Goal: Information Seeking & Learning: Learn about a topic

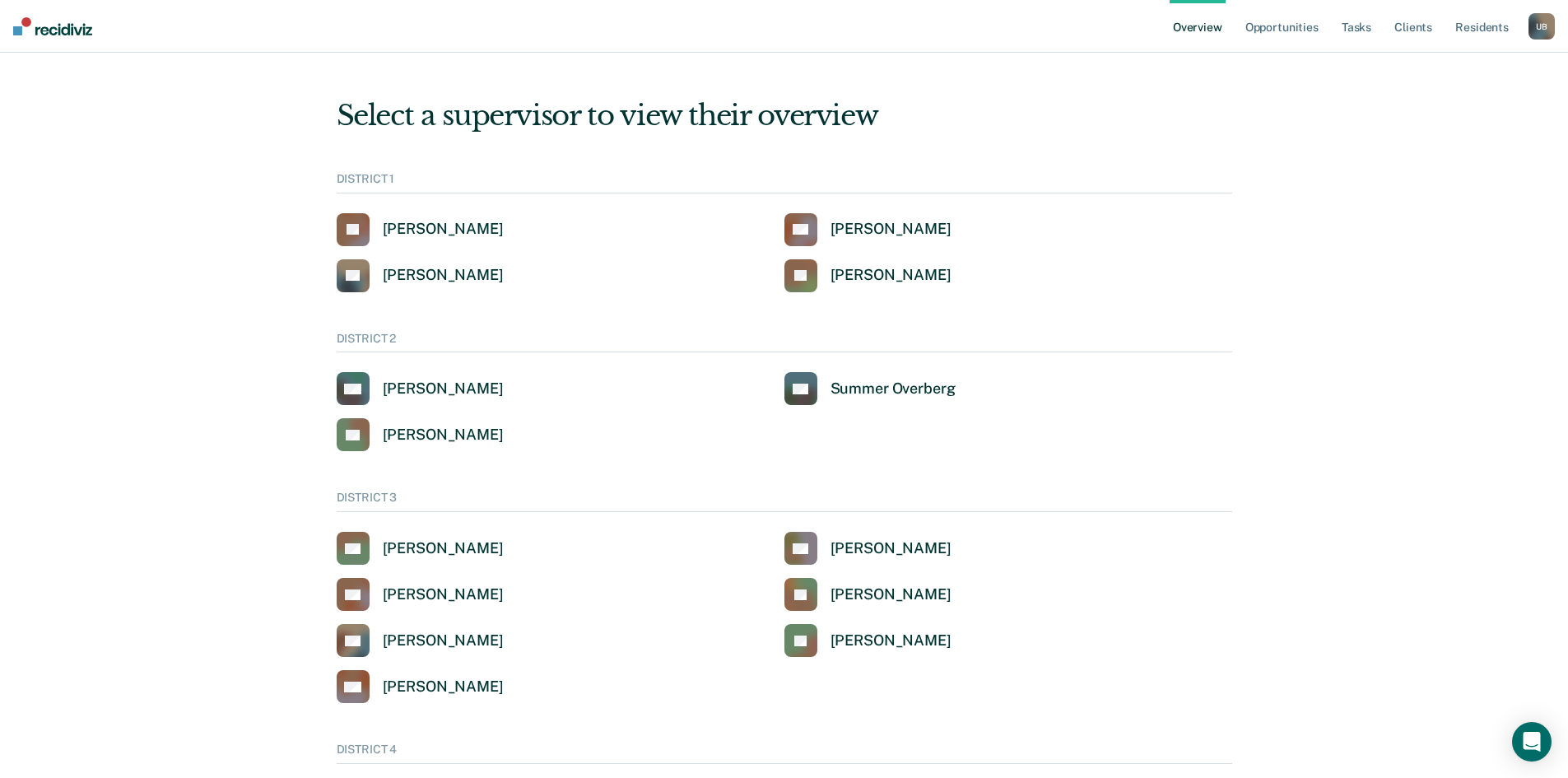
click at [1535, 21] on div "U B" at bounding box center [1541, 27] width 27 height 27
click at [1470, 124] on link "Go to Operations" at bounding box center [1471, 127] width 140 height 14
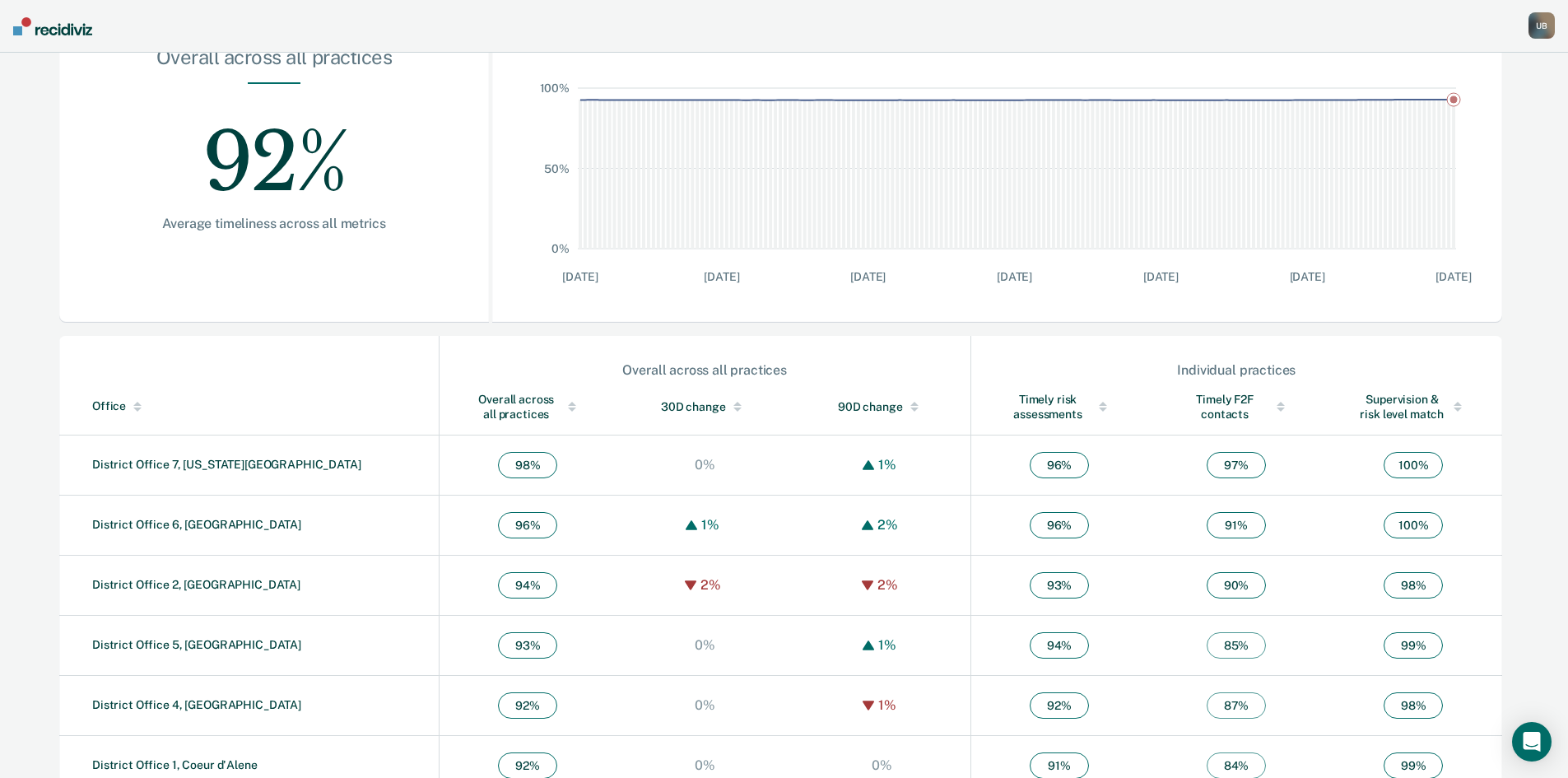
scroll to position [329, 0]
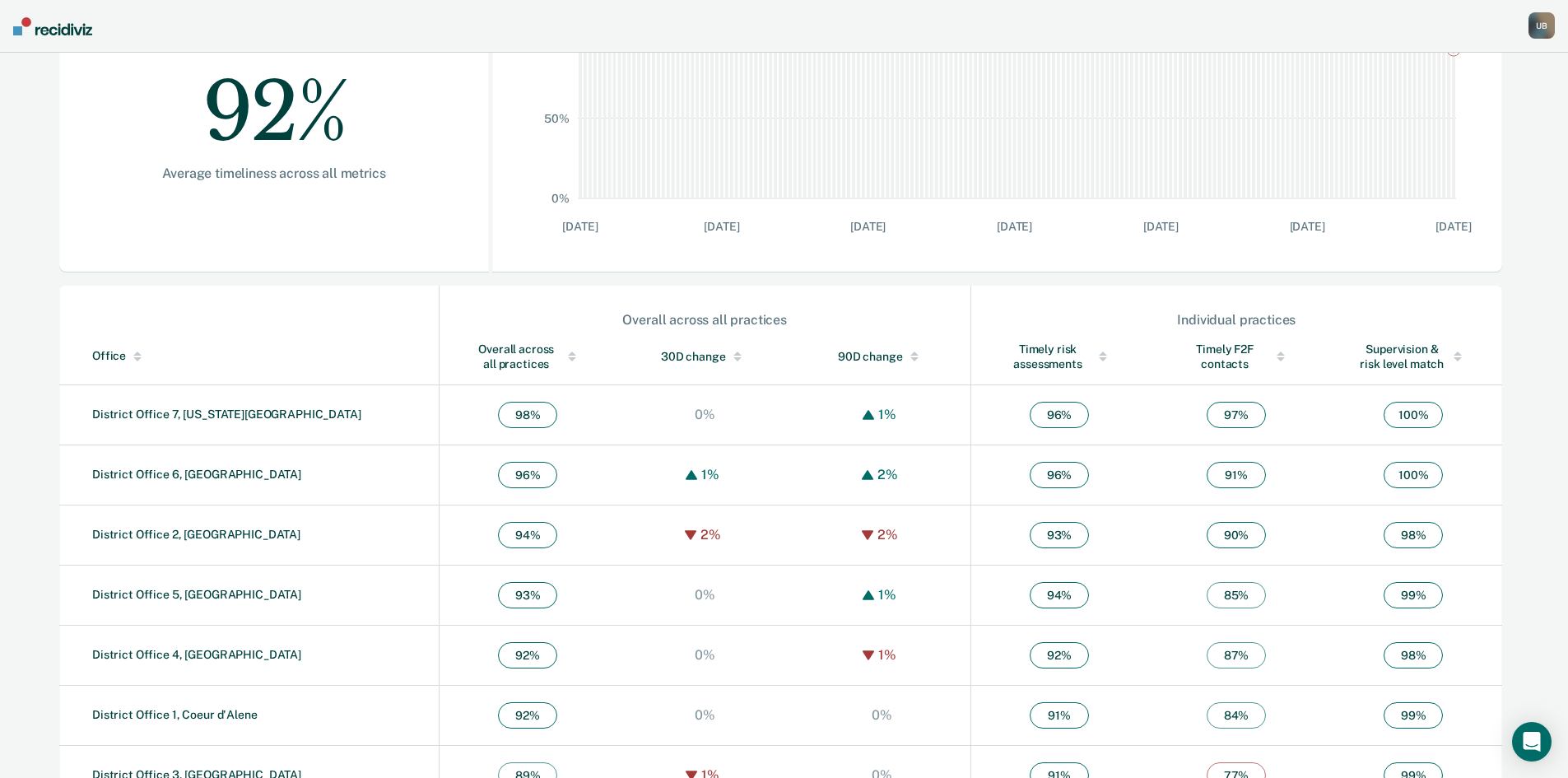
click at [473, 354] on div "Overall across all practices" at bounding box center [528, 357] width 111 height 30
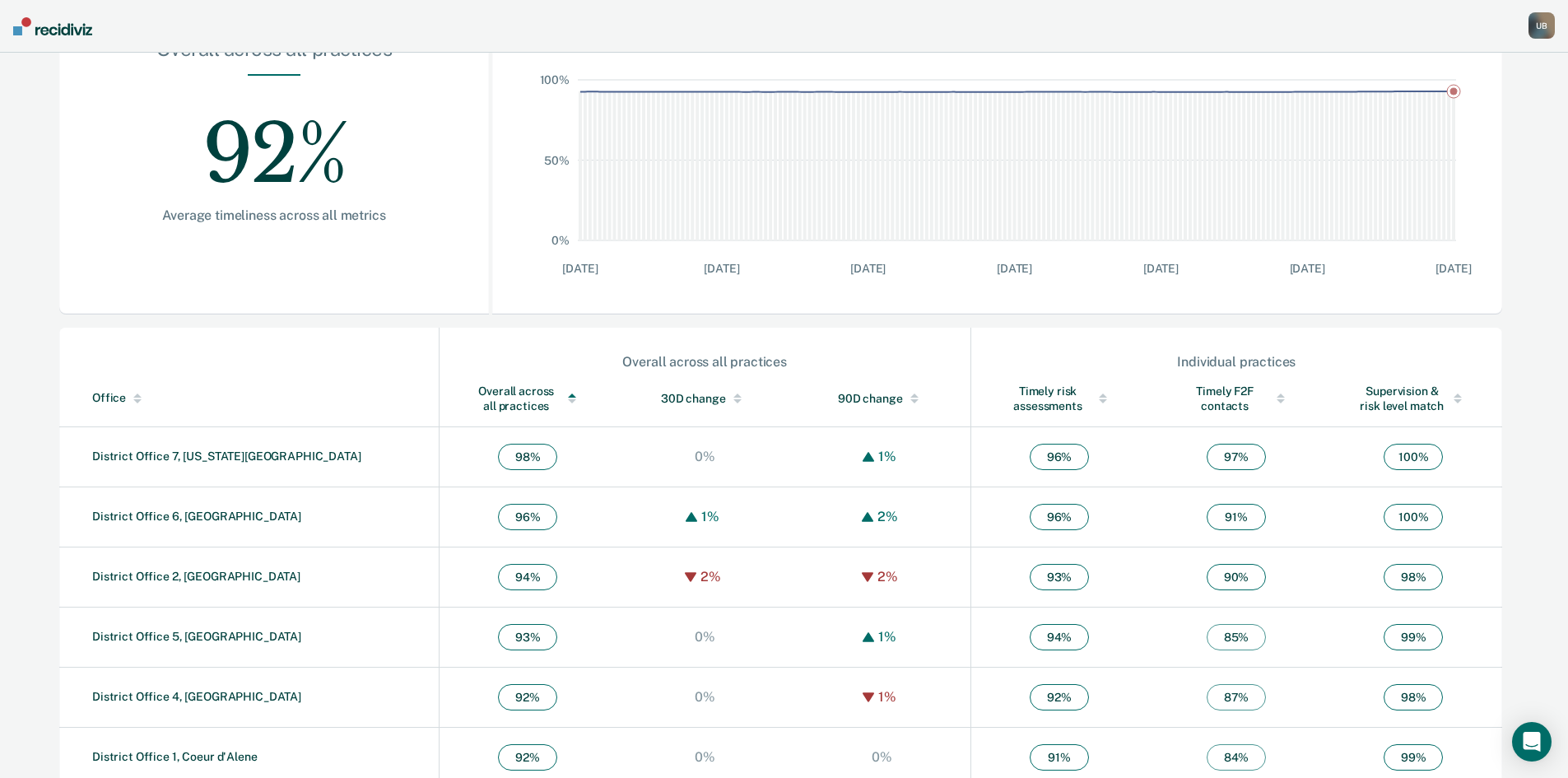
scroll to position [0, 0]
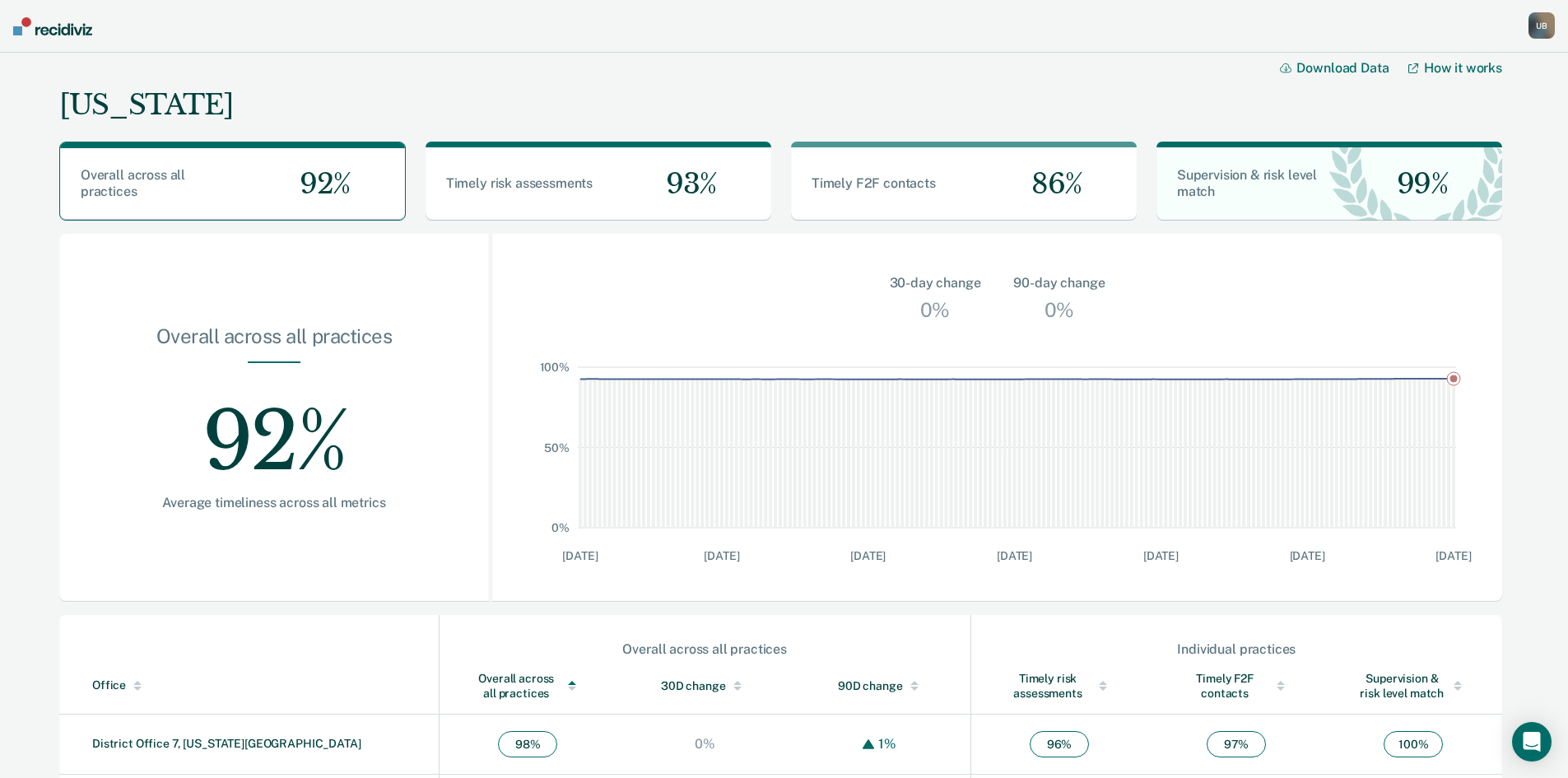
click at [1545, 30] on div "U B" at bounding box center [1541, 26] width 27 height 27
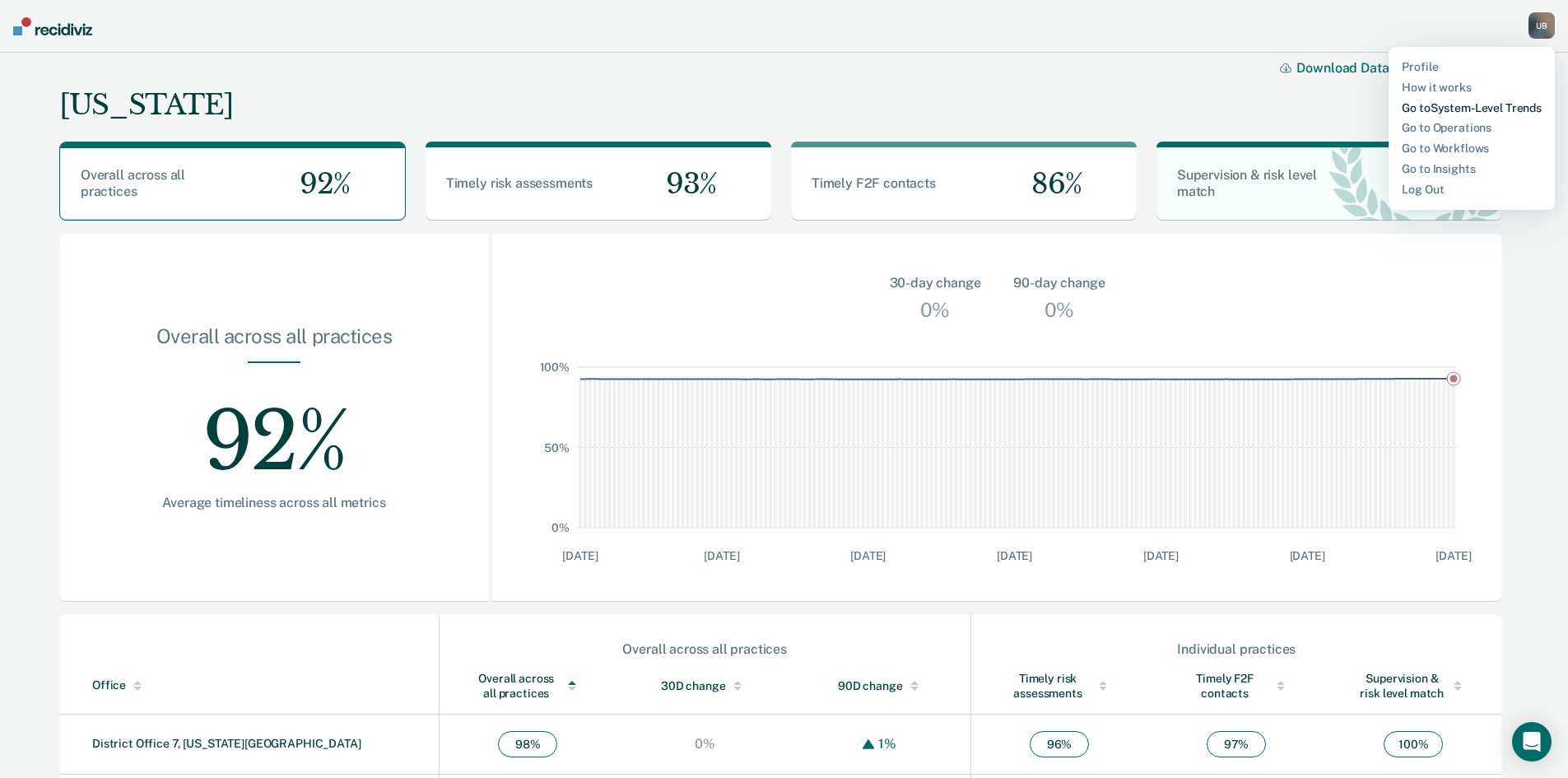
click at [1512, 103] on link "Go to System-Level Trends" at bounding box center [1471, 108] width 140 height 14
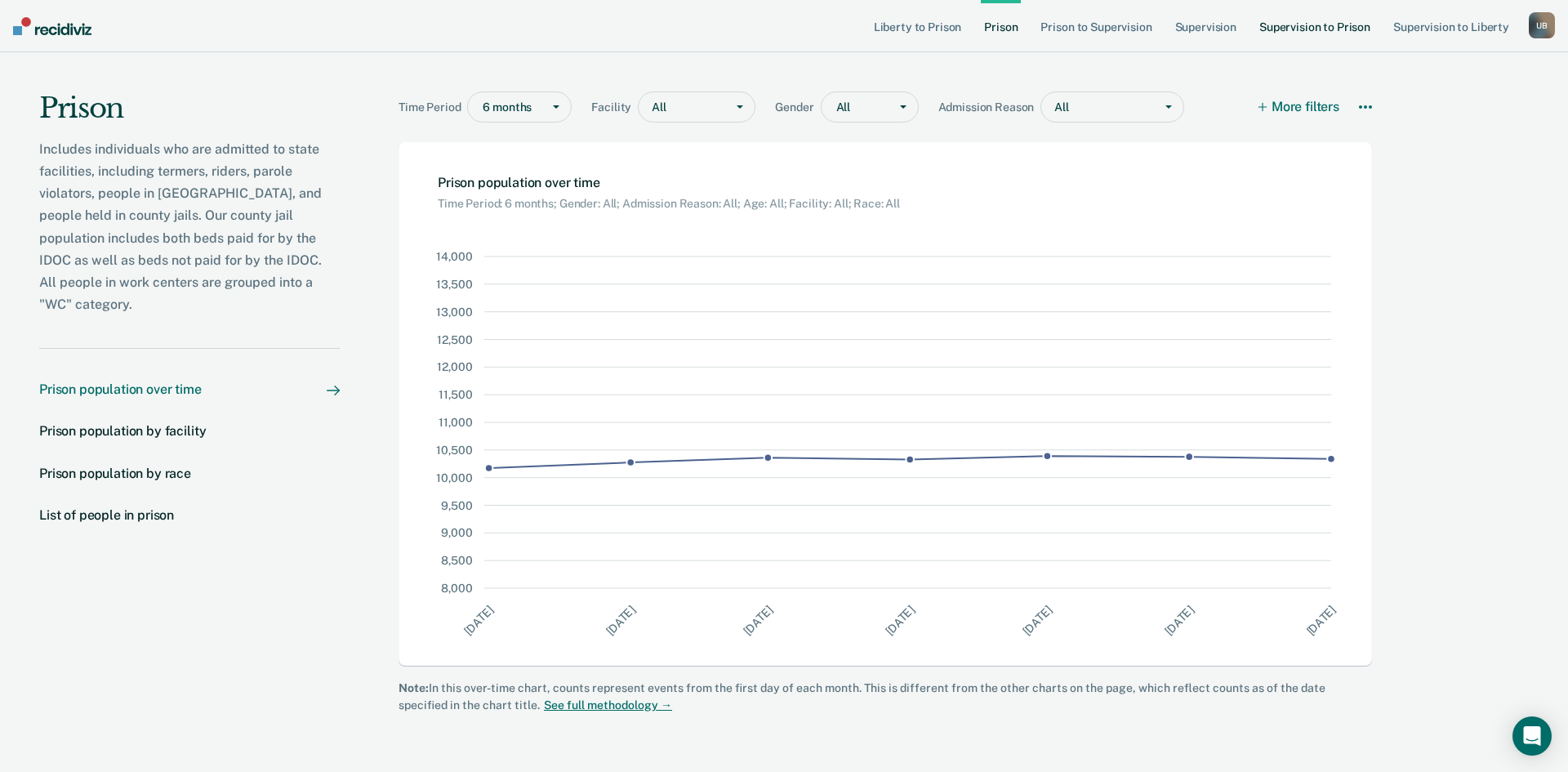
click at [1282, 26] on link "Supervision to Prison" at bounding box center [1314, 26] width 117 height 52
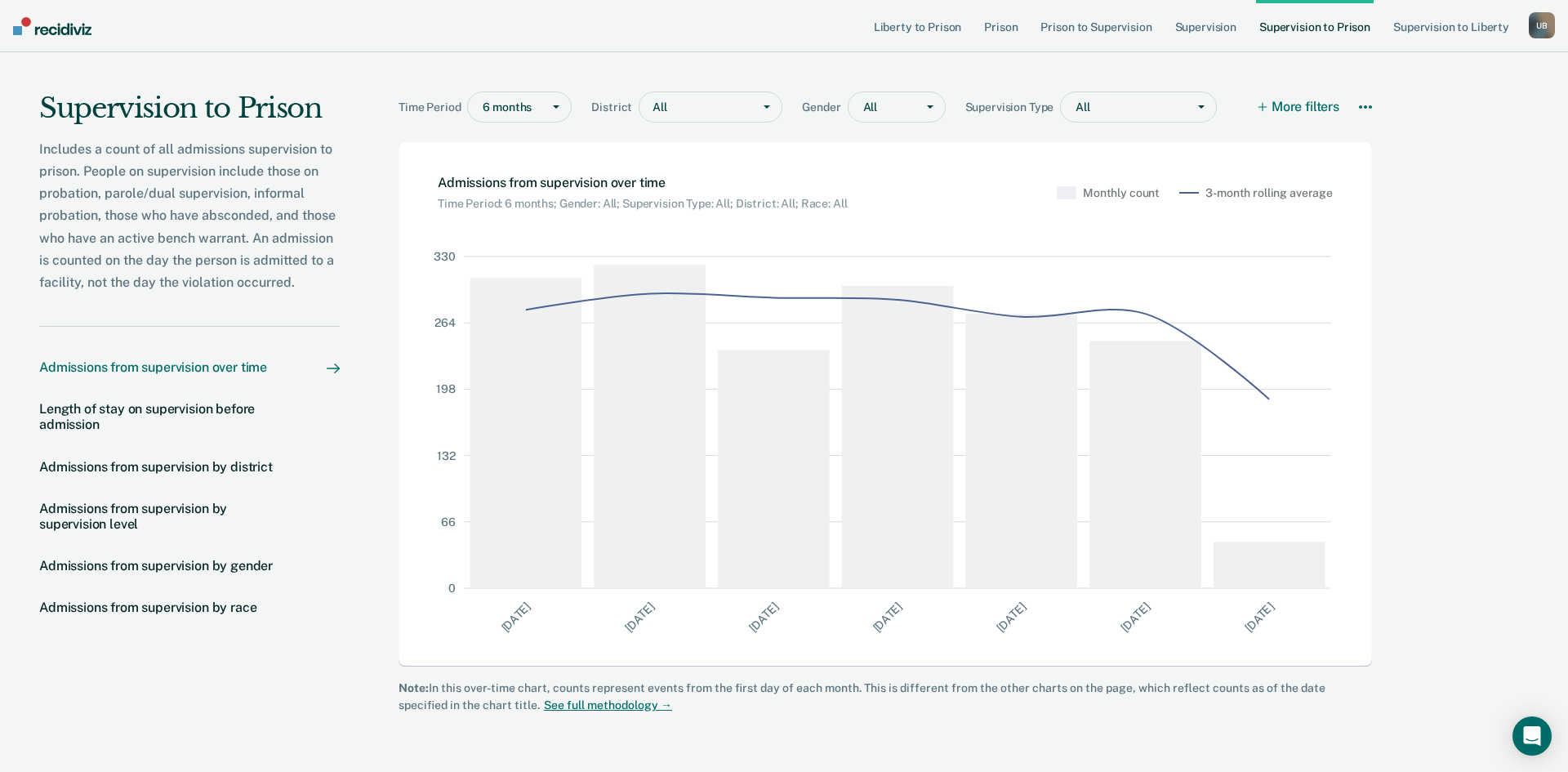
click at [562, 103] on div at bounding box center [557, 108] width 30 height 30
click at [519, 198] on div "2 years" at bounding box center [519, 196] width 103 height 27
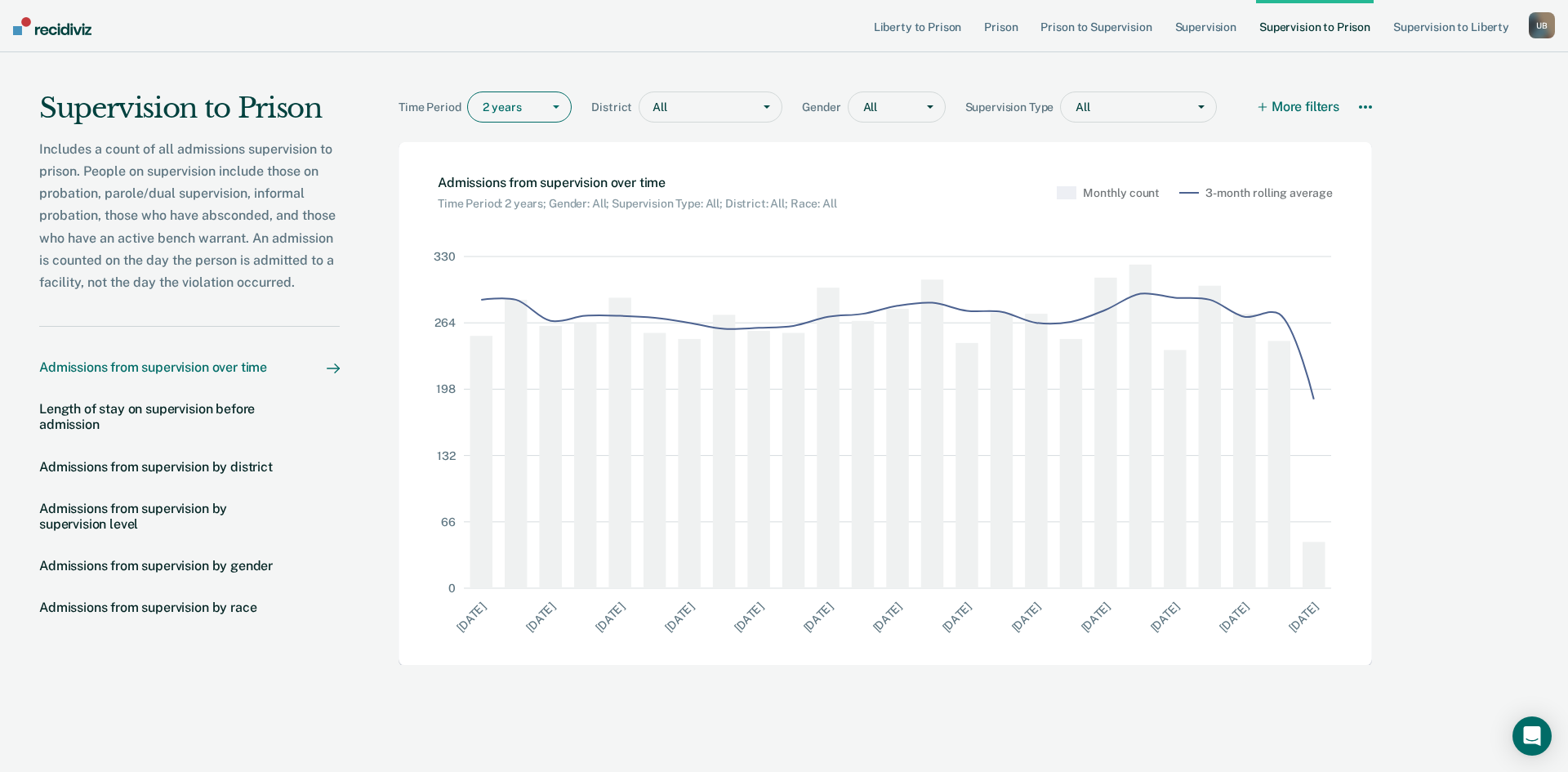
click at [552, 101] on div at bounding box center [557, 108] width 30 height 30
click at [519, 221] on div "5 years" at bounding box center [519, 223] width 103 height 27
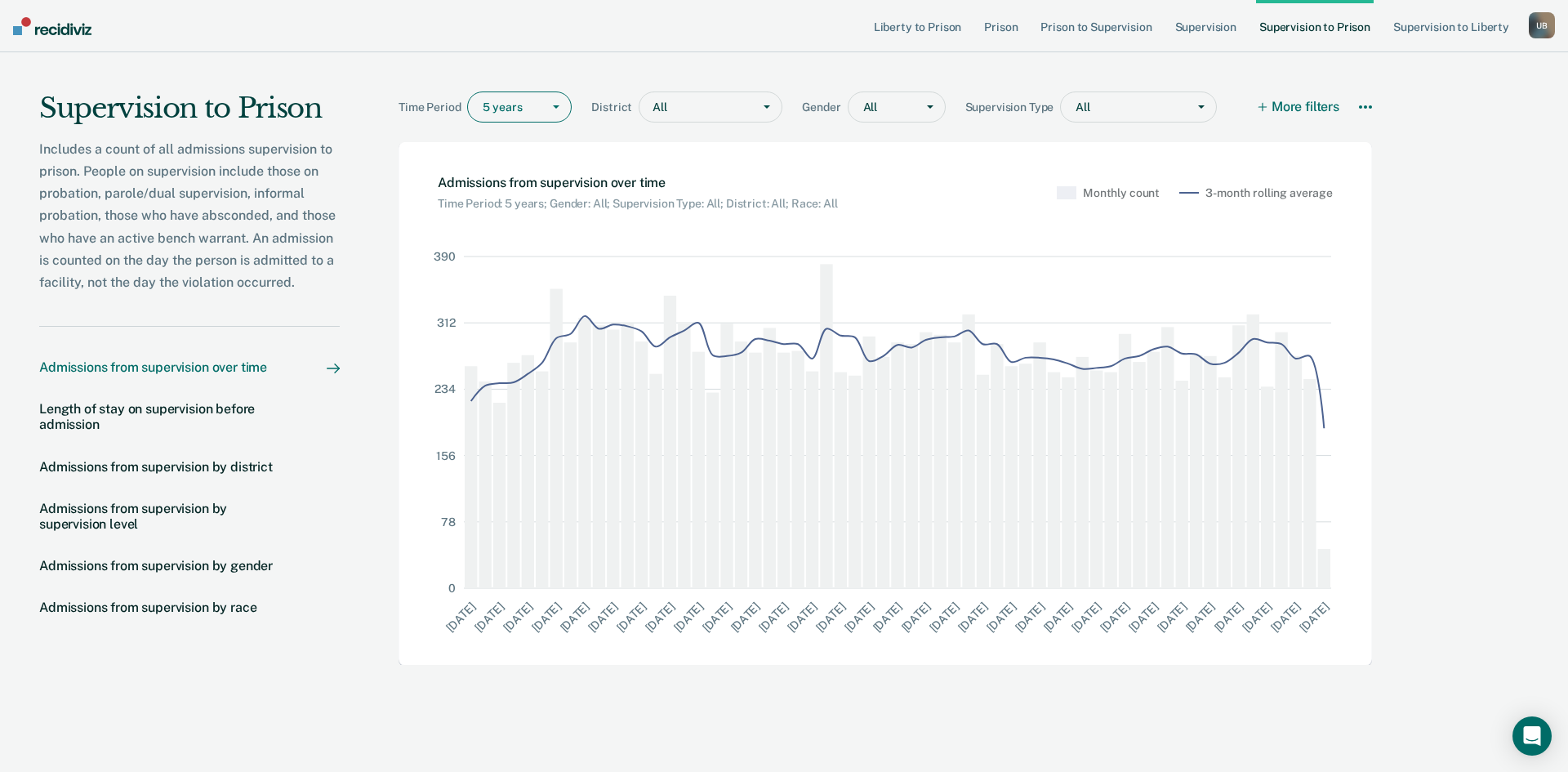
click at [1537, 30] on div "U B" at bounding box center [1542, 26] width 26 height 26
click at [1423, 67] on link "Profile" at bounding box center [1472, 66] width 139 height 14
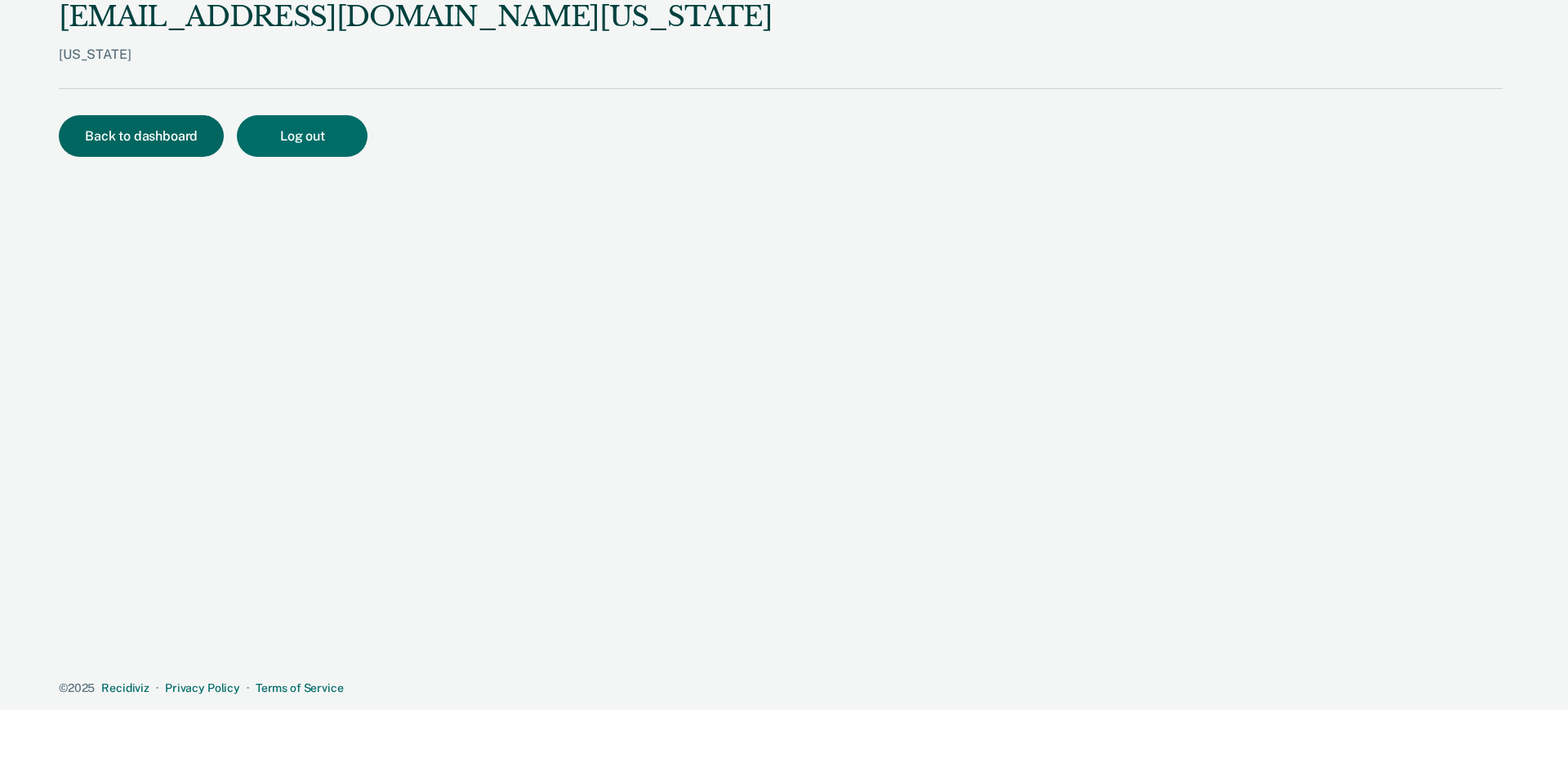
click at [140, 124] on button "Back to dashboard" at bounding box center [141, 136] width 165 height 41
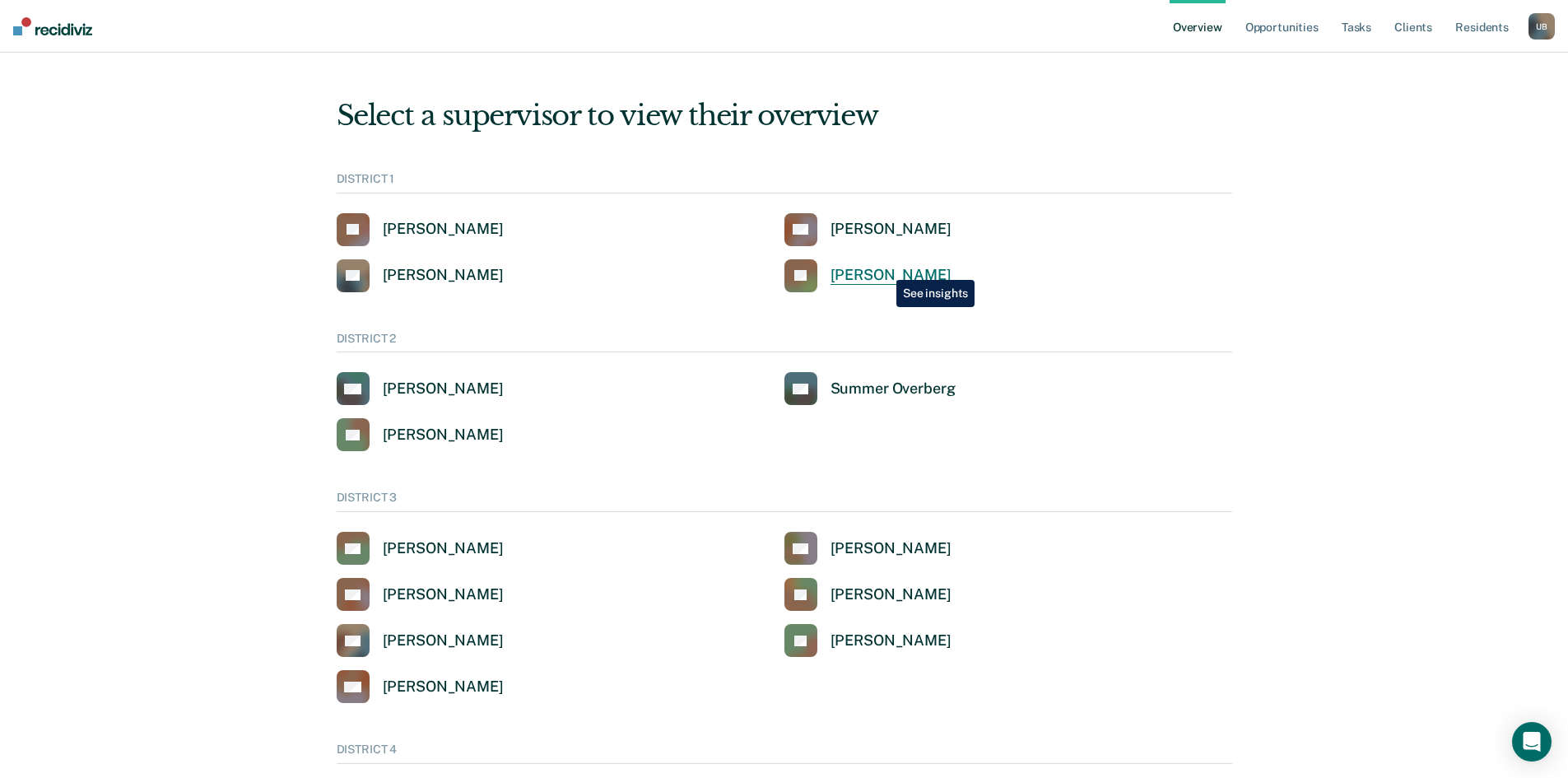
click at [884, 268] on div "[PERSON_NAME]" at bounding box center [890, 275] width 121 height 19
click at [833, 238] on div "[PERSON_NAME]" at bounding box center [890, 229] width 121 height 19
click at [483, 272] on div "[PERSON_NAME]" at bounding box center [443, 275] width 121 height 19
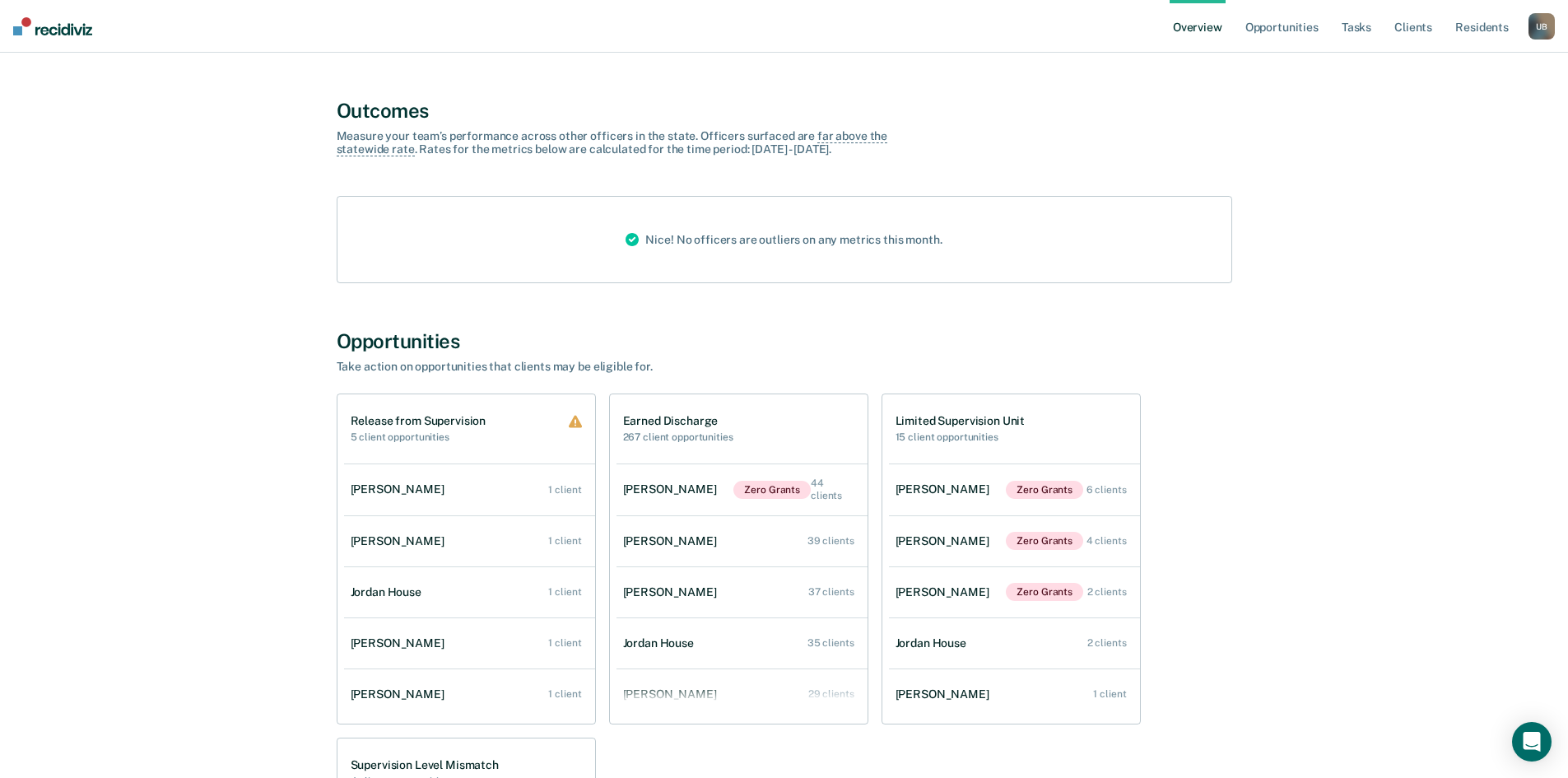
scroll to position [576, 0]
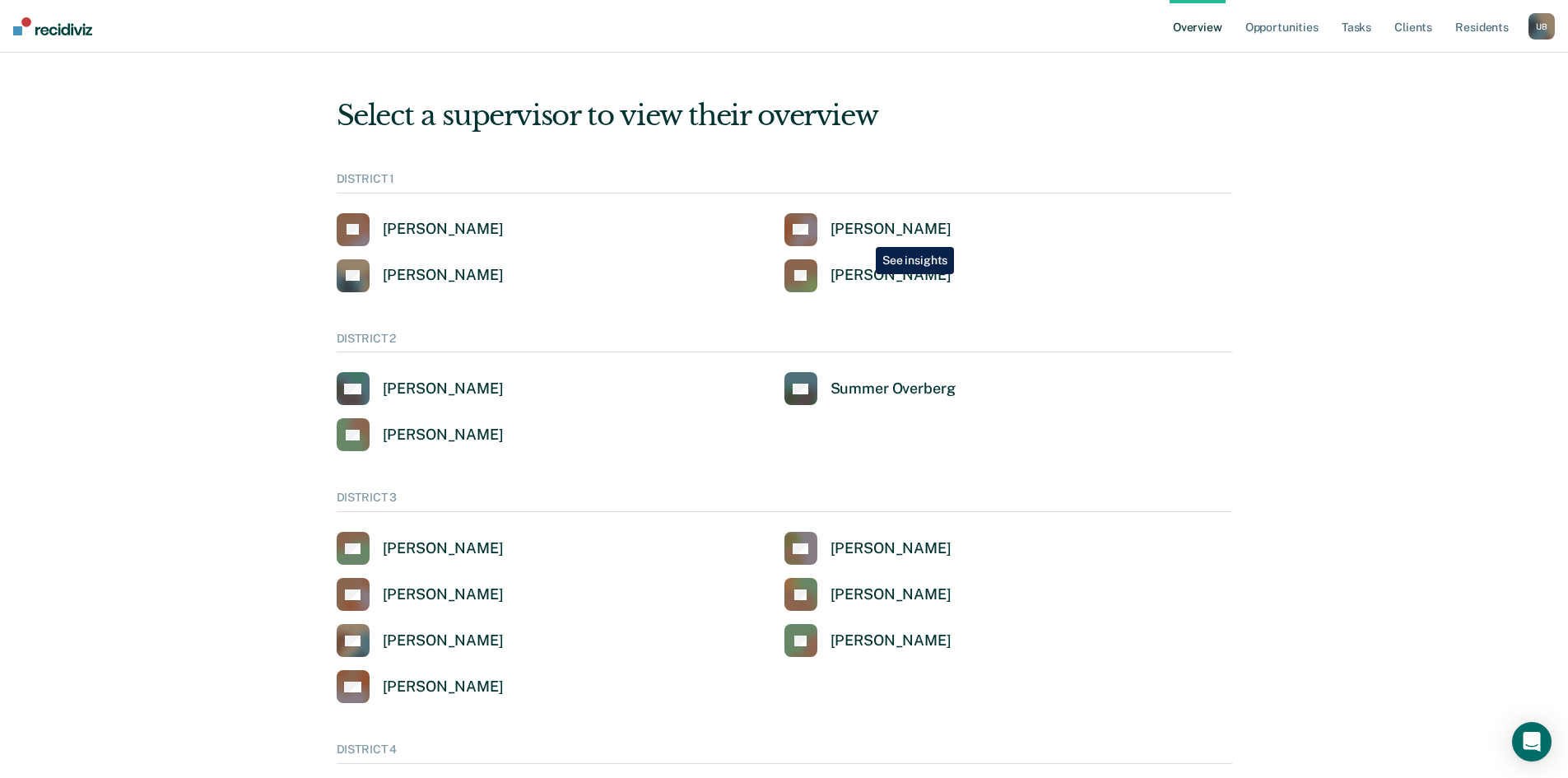
click at [864, 233] on div "[PERSON_NAME]" at bounding box center [890, 229] width 121 height 19
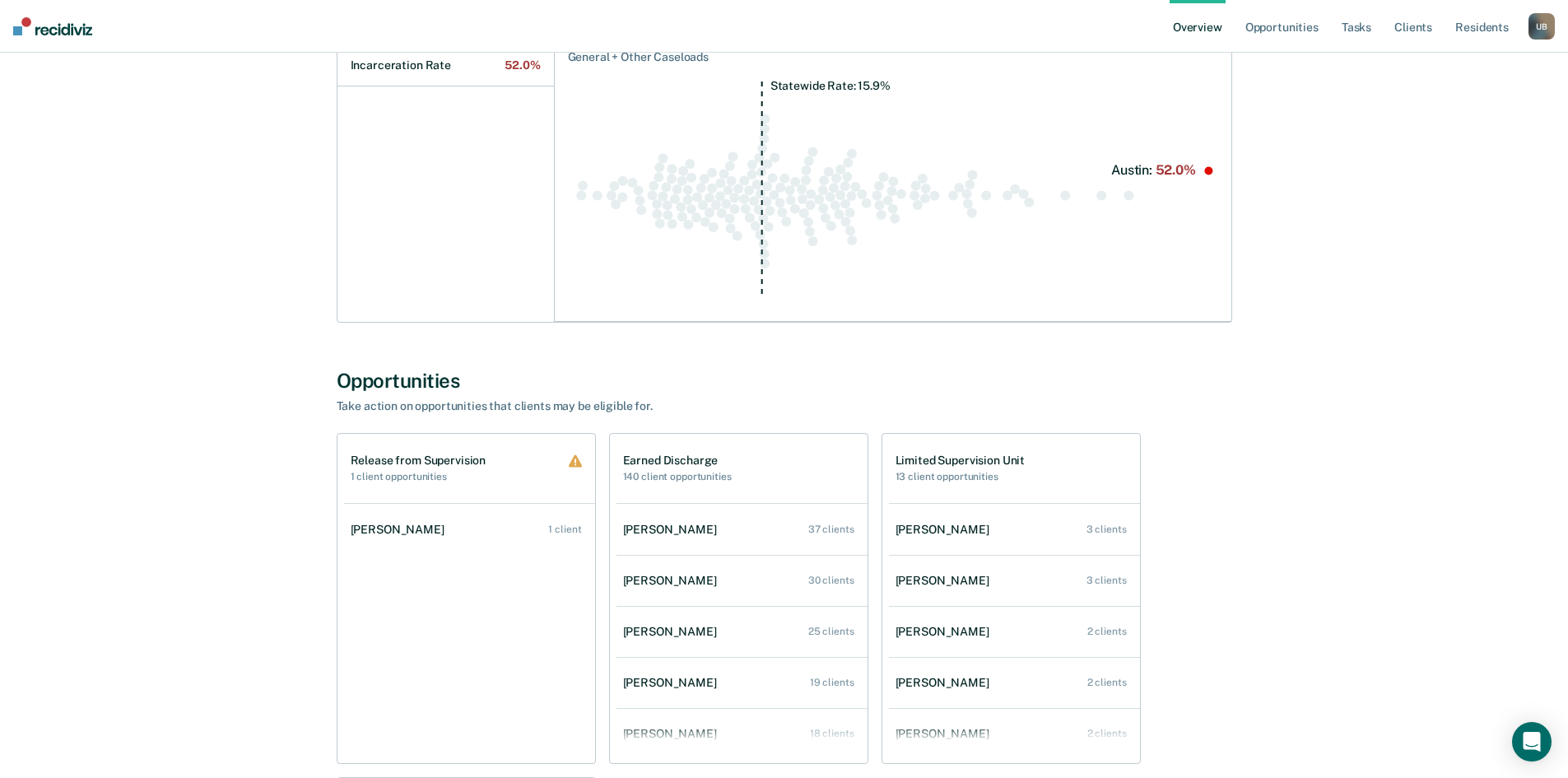
scroll to position [823, 0]
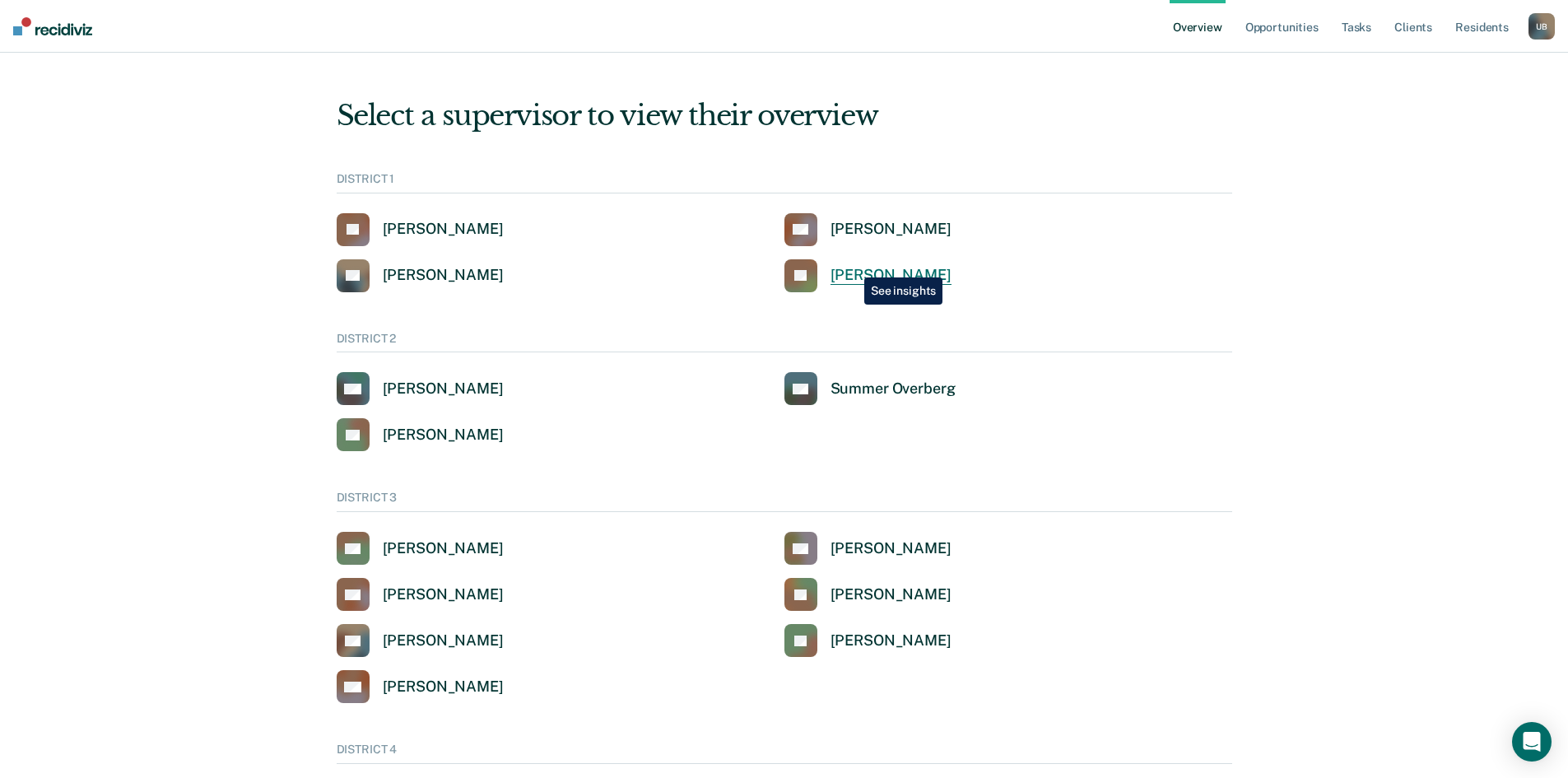
click at [851, 267] on div "[PERSON_NAME]" at bounding box center [890, 275] width 121 height 19
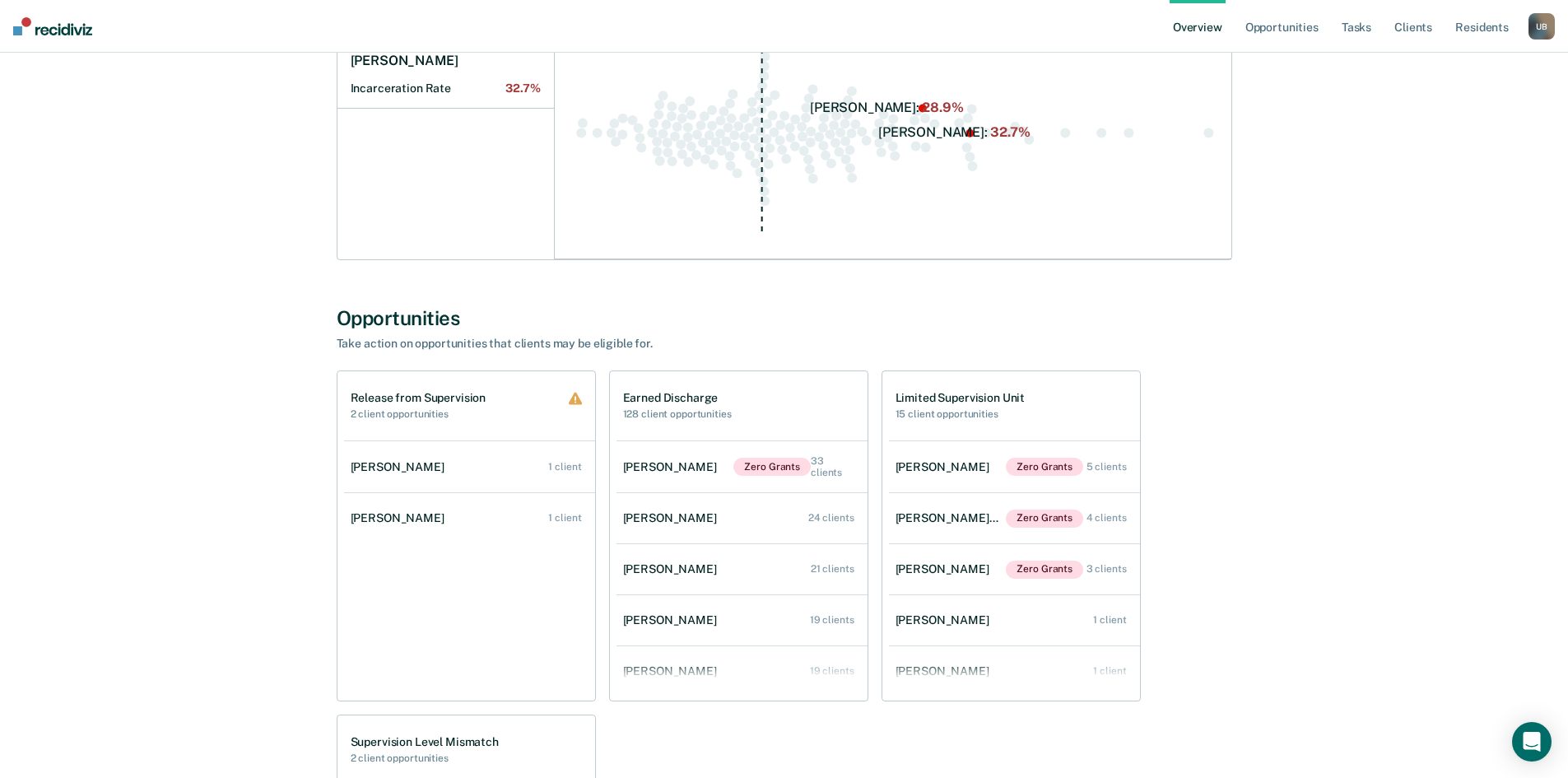
scroll to position [906, 0]
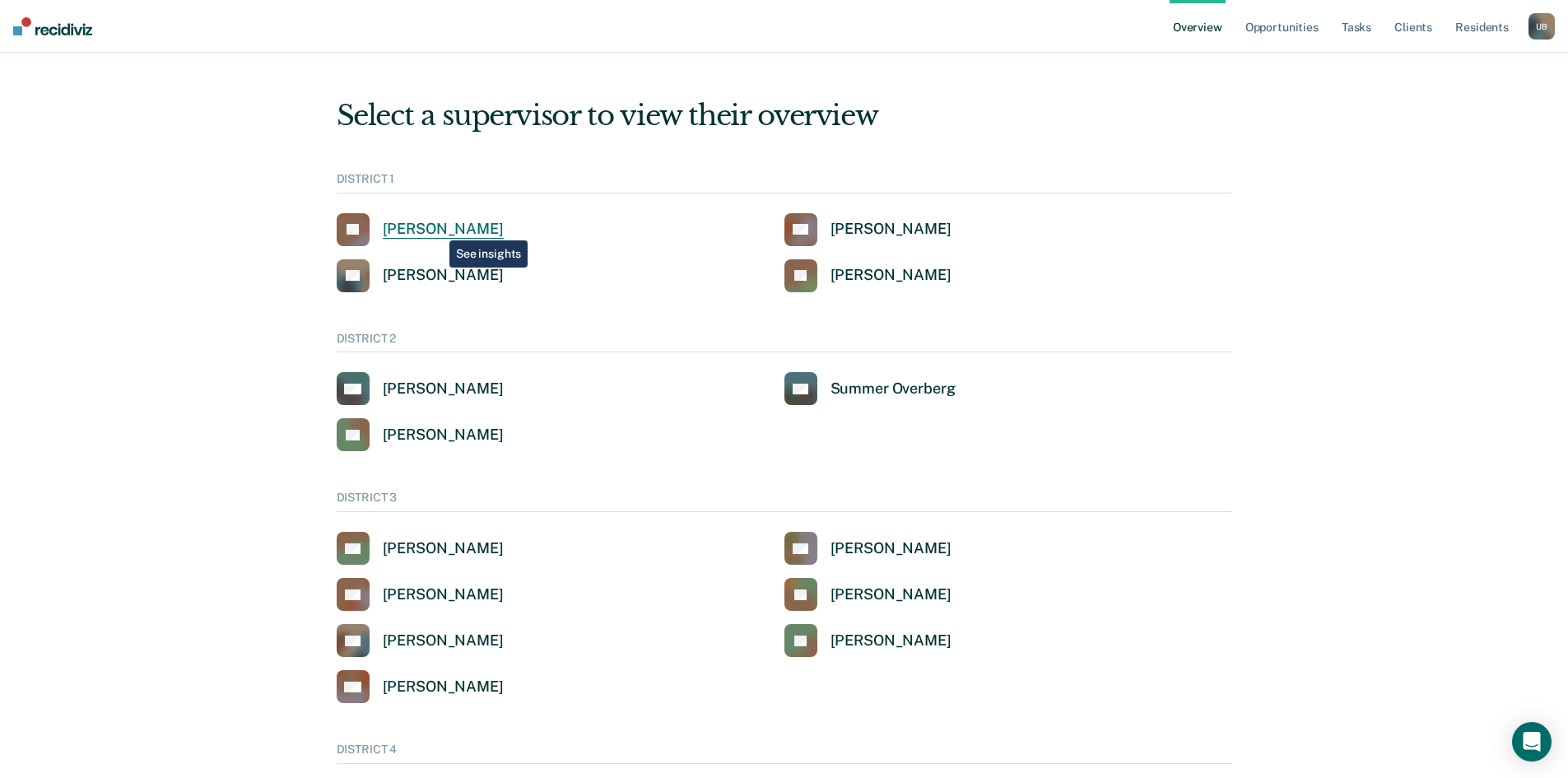
click at [436, 228] on div "[PERSON_NAME]" at bounding box center [443, 229] width 121 height 19
click at [850, 223] on div "[PERSON_NAME]" at bounding box center [890, 229] width 121 height 19
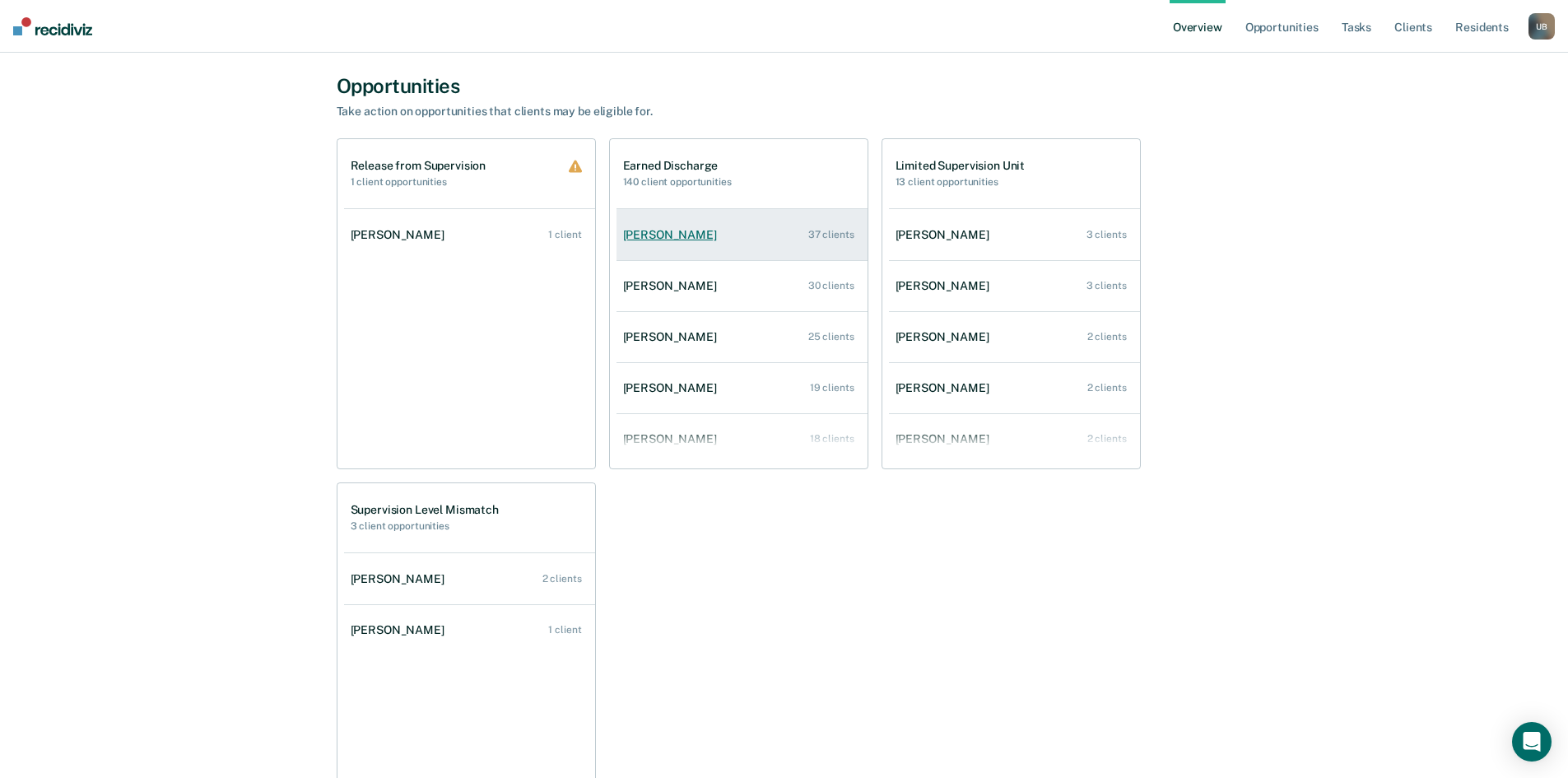
scroll to position [1070, 0]
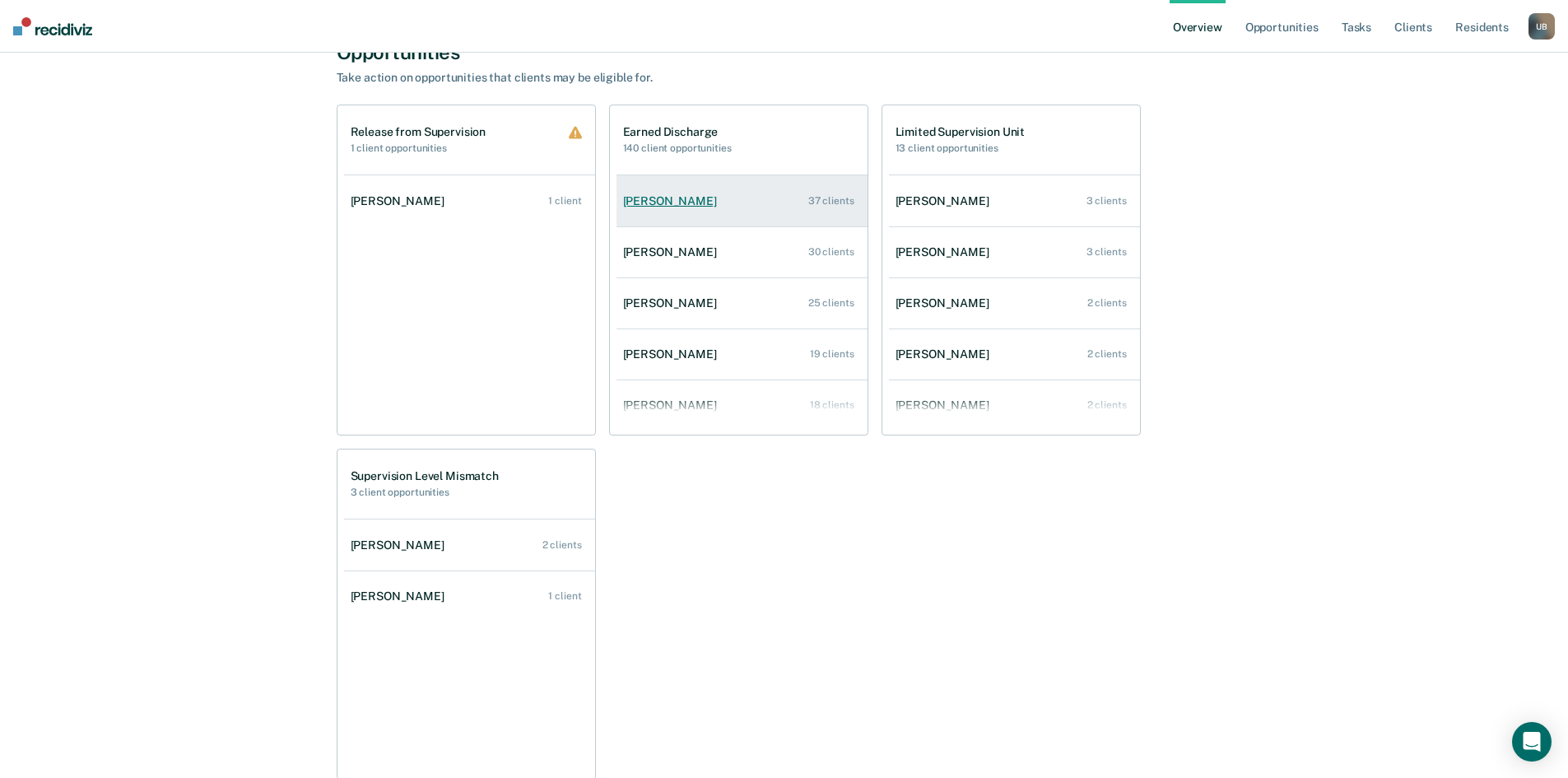
click at [656, 202] on div "[PERSON_NAME]" at bounding box center [673, 201] width 100 height 14
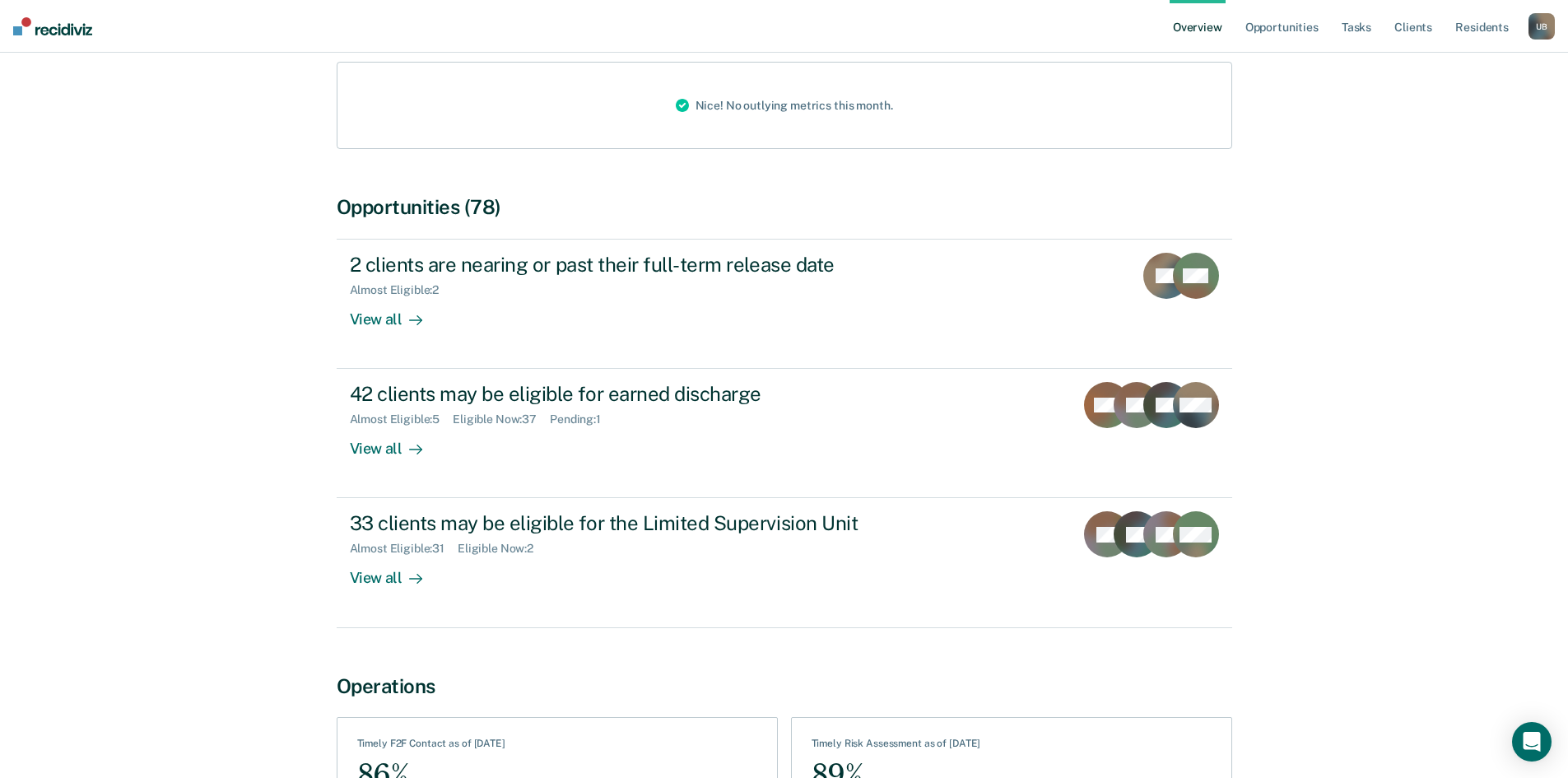
scroll to position [247, 0]
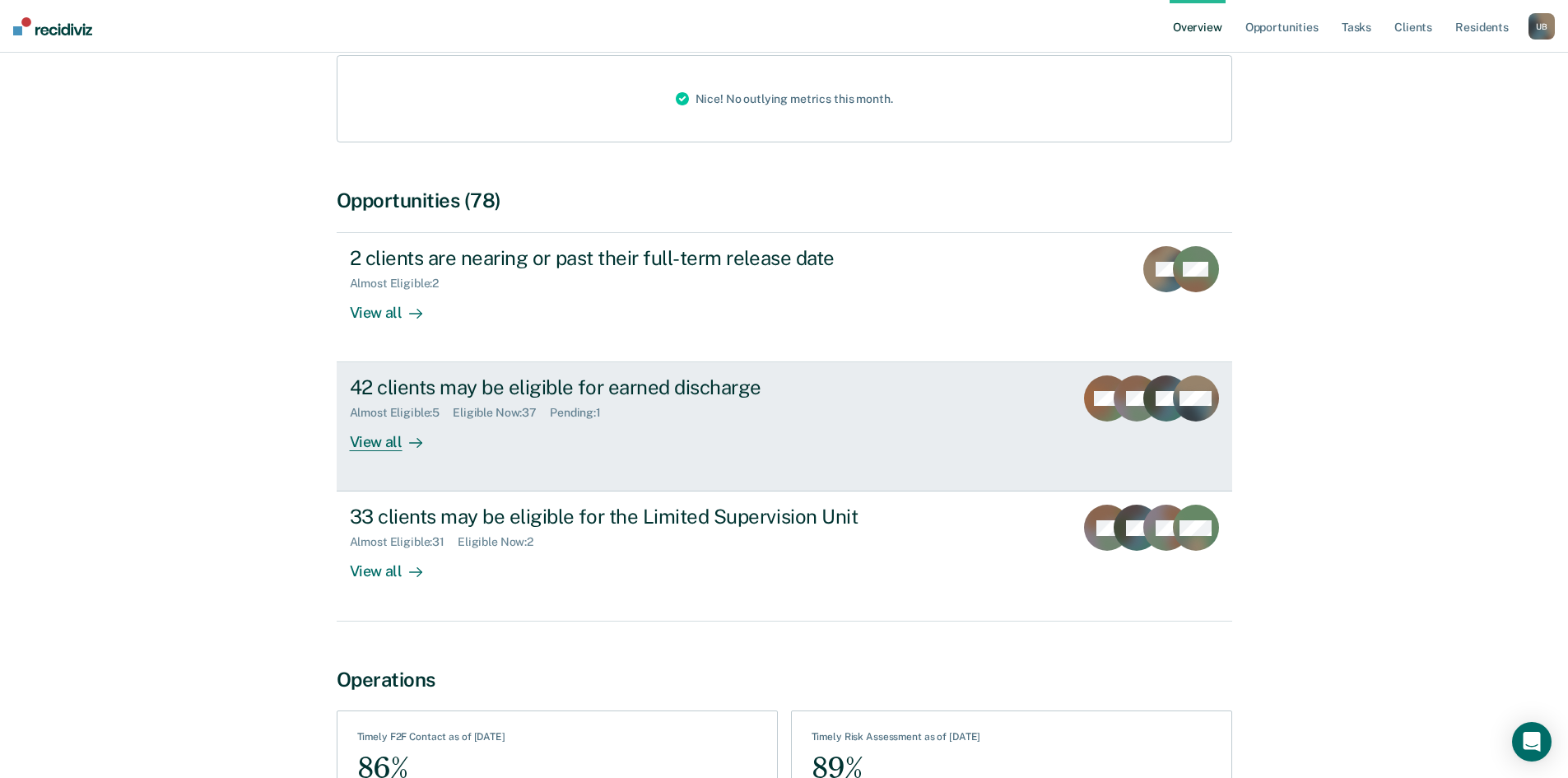
click at [373, 440] on div "View all" at bounding box center [396, 435] width 93 height 33
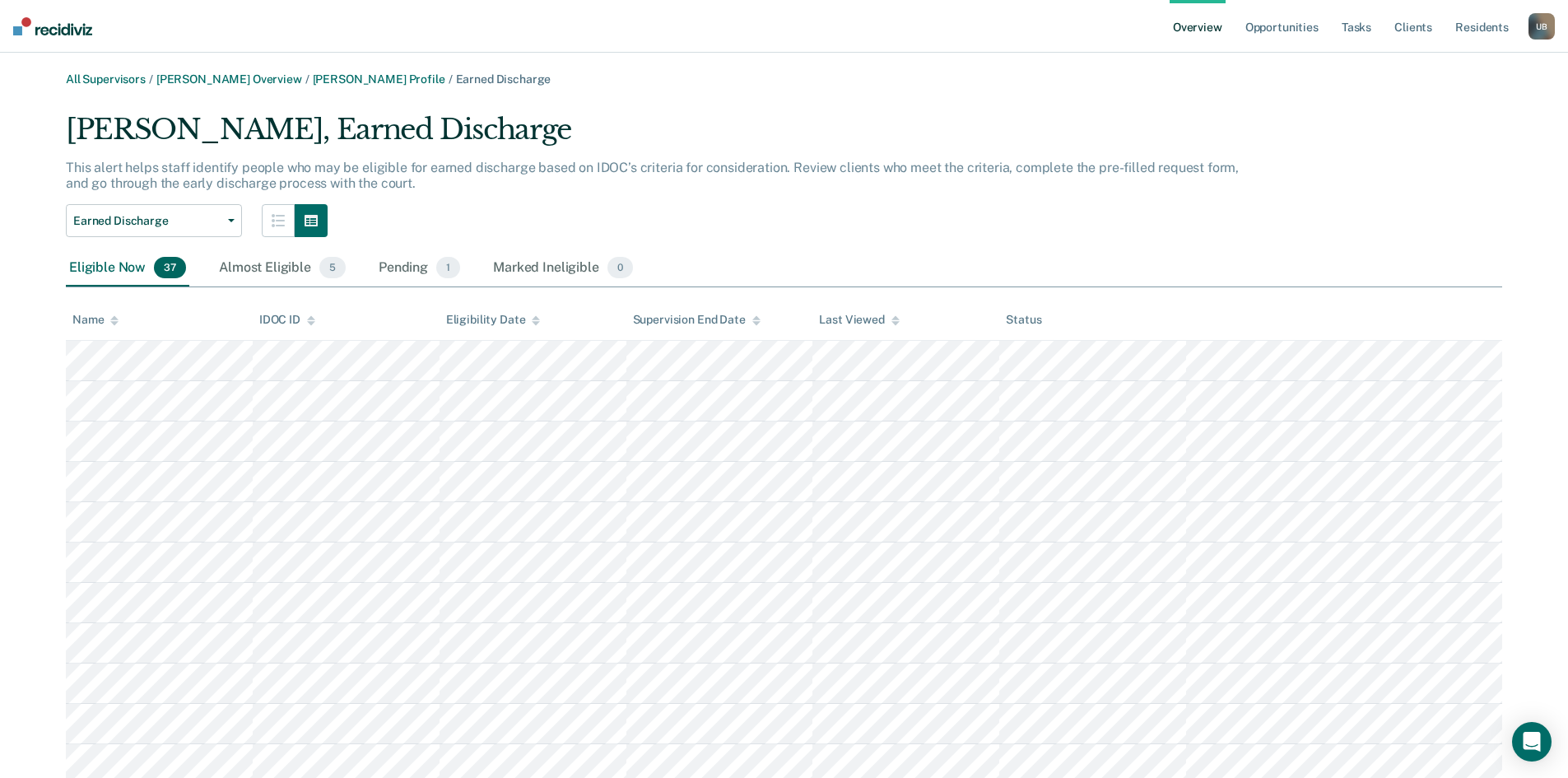
click at [1539, 26] on div "U B" at bounding box center [1541, 27] width 27 height 27
click at [1436, 148] on link "Log Out" at bounding box center [1471, 148] width 140 height 14
